Goal: Complete application form

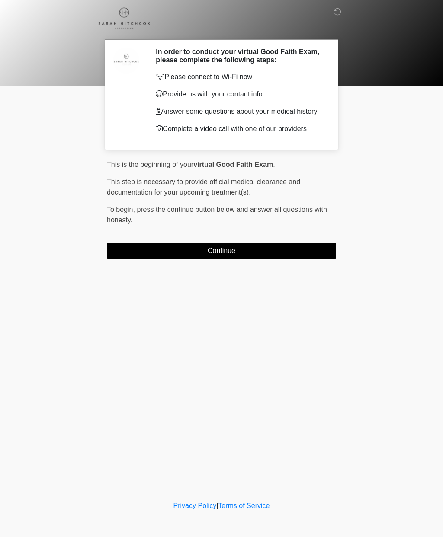
click at [313, 251] on button "Continue" at bounding box center [221, 251] width 229 height 16
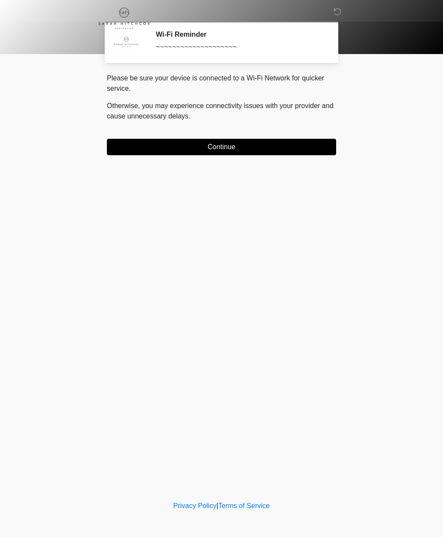
click at [318, 151] on button "Continue" at bounding box center [221, 147] width 229 height 16
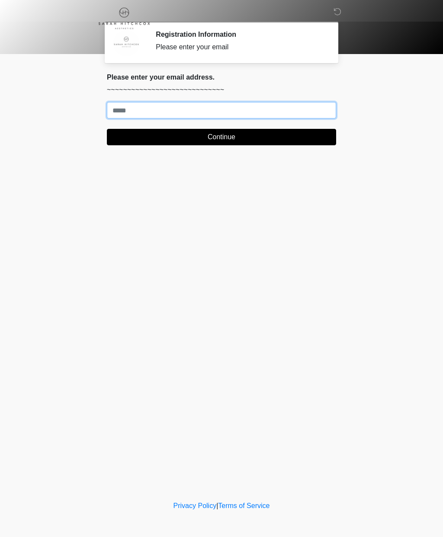
click at [315, 107] on input "Where should we email your treatment plan?" at bounding box center [221, 110] width 229 height 16
click at [170, 112] on input "**********" at bounding box center [221, 110] width 229 height 16
click at [172, 110] on input "**********" at bounding box center [221, 110] width 229 height 16
type input "**********"
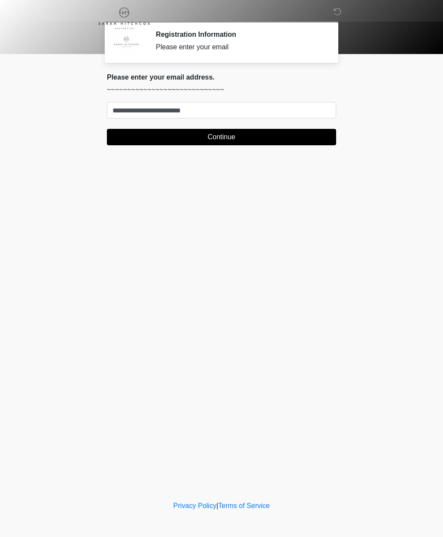
click at [231, 143] on button "Continue" at bounding box center [221, 137] width 229 height 16
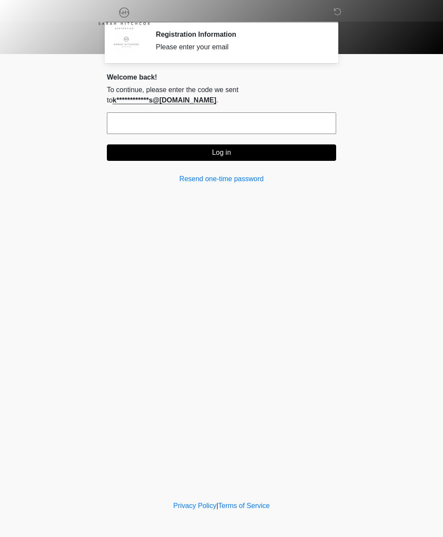
click at [281, 133] on input "text" at bounding box center [221, 123] width 229 height 22
type input "******"
click at [327, 154] on button "Log in" at bounding box center [221, 153] width 229 height 16
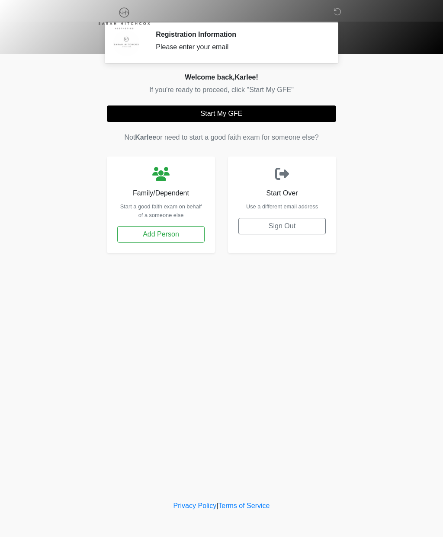
click at [315, 112] on button "Start My GFE" at bounding box center [221, 114] width 229 height 16
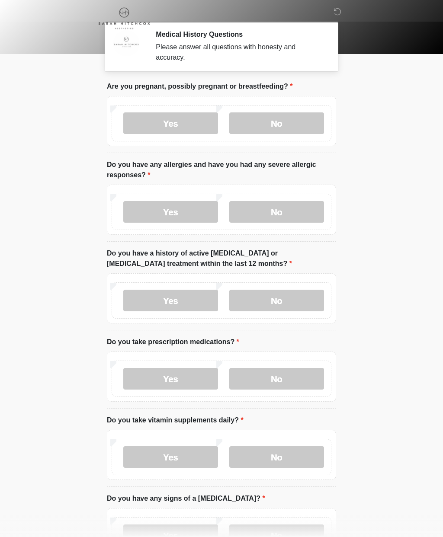
click at [302, 123] on label "No" at bounding box center [276, 123] width 95 height 22
click at [303, 213] on label "No" at bounding box center [276, 212] width 95 height 22
click at [298, 290] on label "No" at bounding box center [276, 301] width 95 height 22
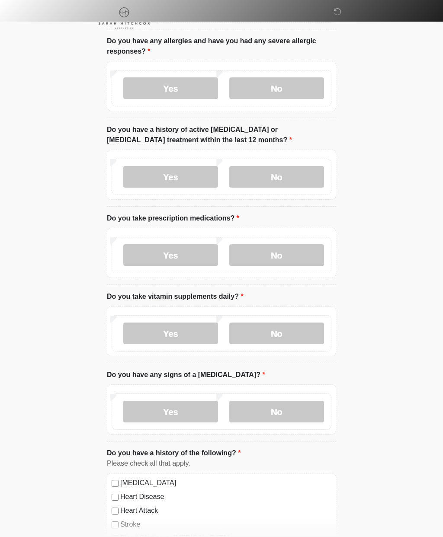
click at [202, 259] on label "Yes" at bounding box center [170, 256] width 95 height 22
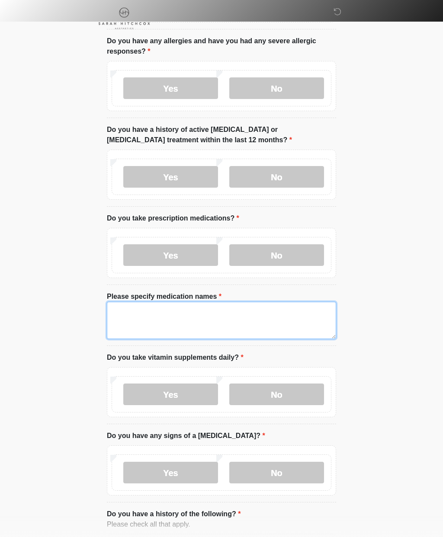
click at [218, 312] on textarea "Please specify medication names" at bounding box center [221, 320] width 229 height 37
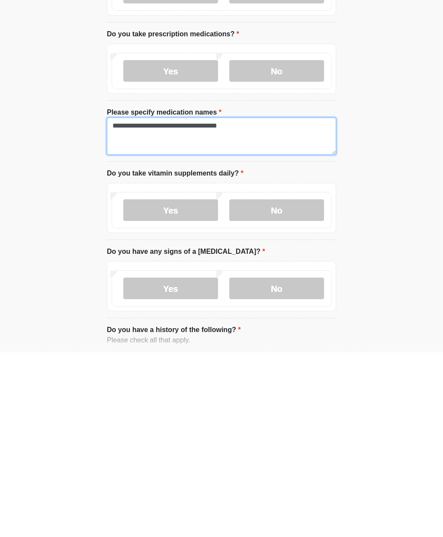
type textarea "**********"
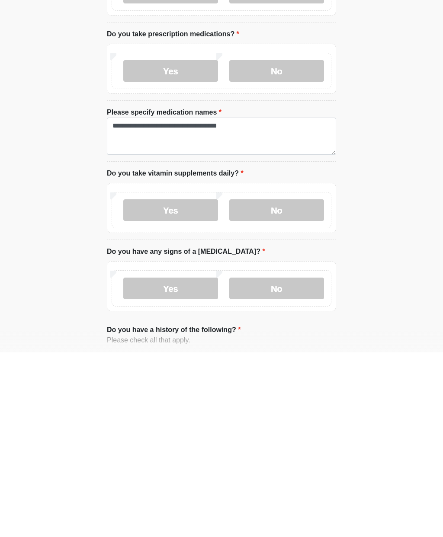
click at [298, 384] on label "No" at bounding box center [276, 395] width 95 height 22
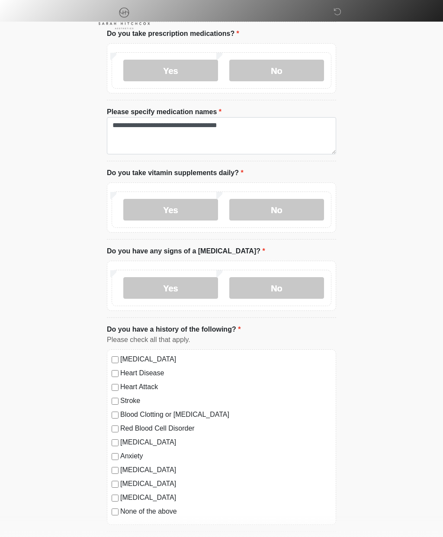
click at [299, 286] on label "No" at bounding box center [276, 288] width 95 height 22
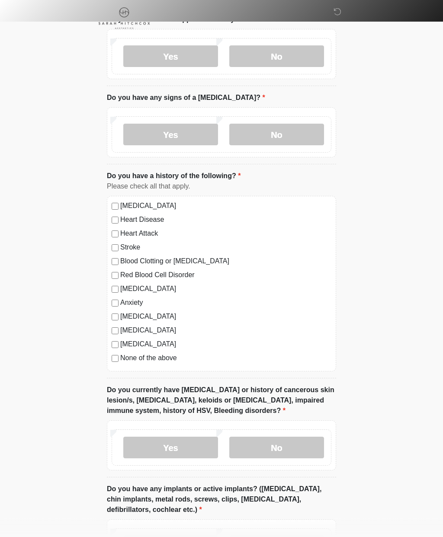
scroll to position [463, 0]
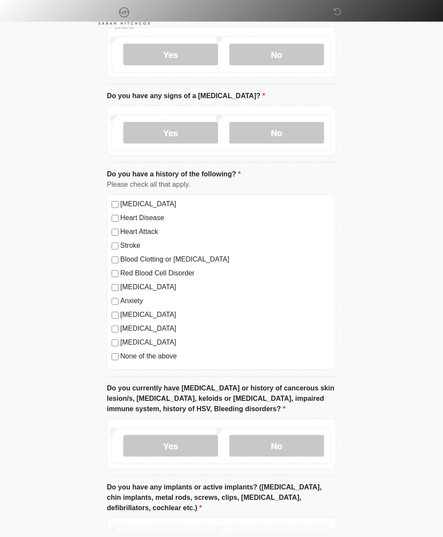
click at [167, 312] on label "Autoimmune Disorder" at bounding box center [225, 315] width 211 height 10
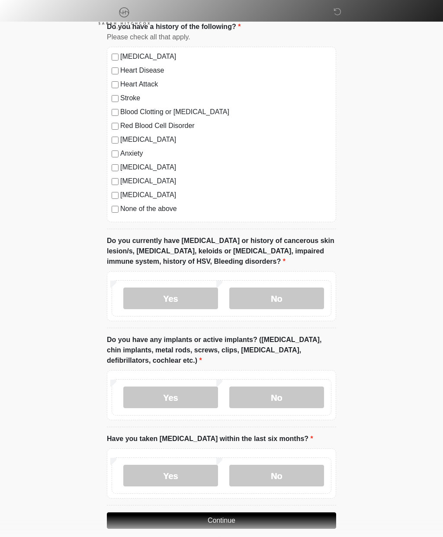
scroll to position [613, 0]
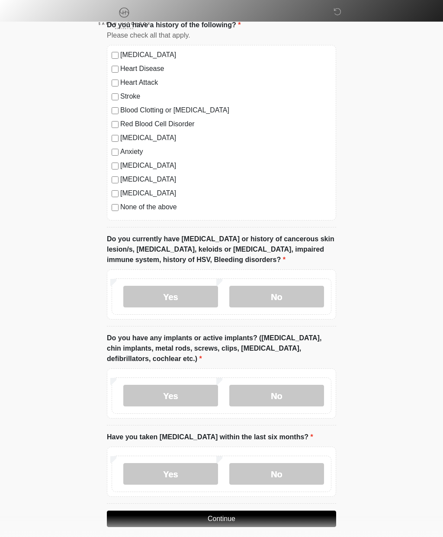
click at [301, 295] on label "No" at bounding box center [276, 297] width 95 height 22
click at [287, 389] on label "No" at bounding box center [276, 396] width 95 height 22
click at [280, 469] on label "No" at bounding box center [276, 474] width 95 height 22
click at [233, 518] on button "Continue" at bounding box center [221, 519] width 229 height 16
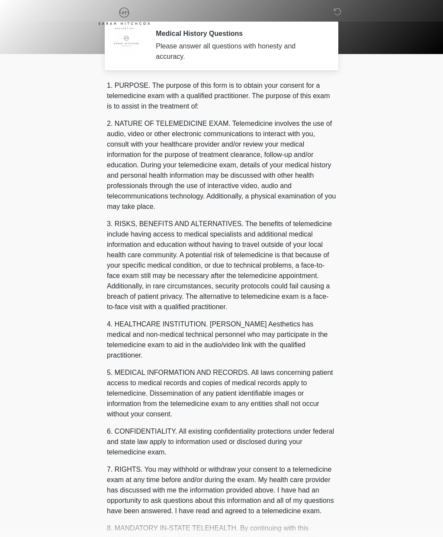
scroll to position [0, 0]
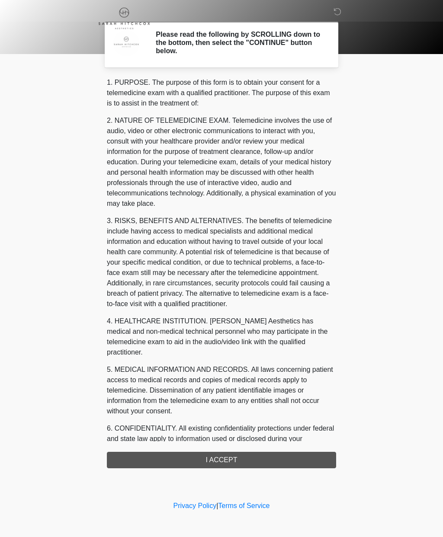
click at [211, 461] on div "1. PURPOSE. The purpose of this form is to obtain your consent for a telemedici…" at bounding box center [221, 272] width 229 height 391
click at [231, 458] on div "1. PURPOSE. The purpose of this form is to obtain your consent for a telemedici…" at bounding box center [221, 272] width 229 height 391
click at [243, 457] on div "1. PURPOSE. The purpose of this form is to obtain your consent for a telemedici…" at bounding box center [221, 272] width 229 height 391
click at [222, 459] on div "1. PURPOSE. The purpose of this form is to obtain your consent for a telemedici…" at bounding box center [221, 272] width 229 height 391
click at [205, 453] on div "1. PURPOSE. The purpose of this form is to obtain your consent for a telemedici…" at bounding box center [221, 272] width 229 height 391
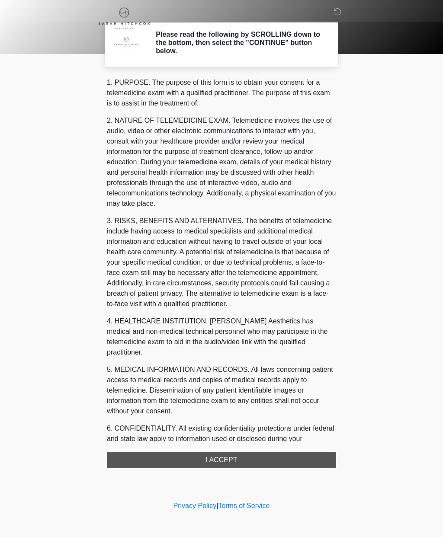
click at [184, 450] on div "1. PURPOSE. The purpose of this form is to obtain your consent for a telemedici…" at bounding box center [221, 272] width 229 height 391
click at [188, 458] on div "1. PURPOSE. The purpose of this form is to obtain your consent for a telemedici…" at bounding box center [221, 272] width 229 height 391
click at [188, 457] on div "1. PURPOSE. The purpose of this form is to obtain your consent for a telemedici…" at bounding box center [221, 272] width 229 height 391
click at [187, 450] on div "1. PURPOSE. The purpose of this form is to obtain your consent for a telemedici…" at bounding box center [221, 272] width 229 height 391
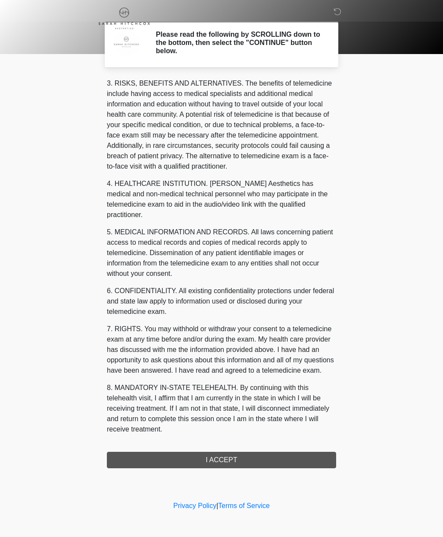
scroll to position [148, 0]
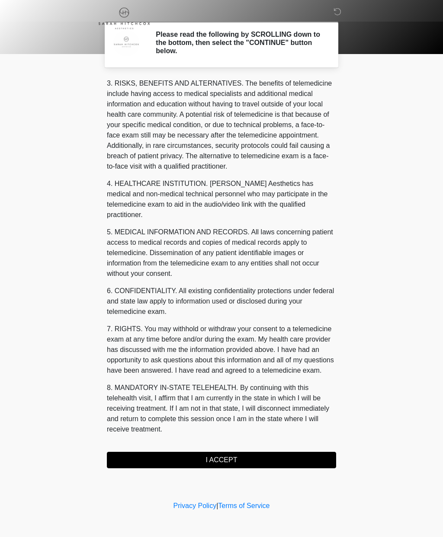
click at [283, 464] on button "I ACCEPT" at bounding box center [221, 460] width 229 height 16
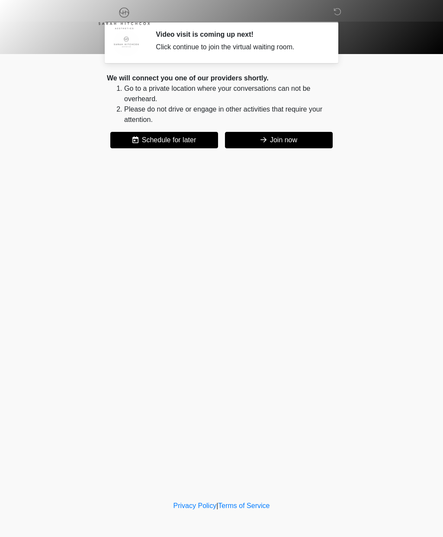
click at [302, 144] on button "Join now" at bounding box center [279, 140] width 108 height 16
